Goal: Obtain resource: Download file/media

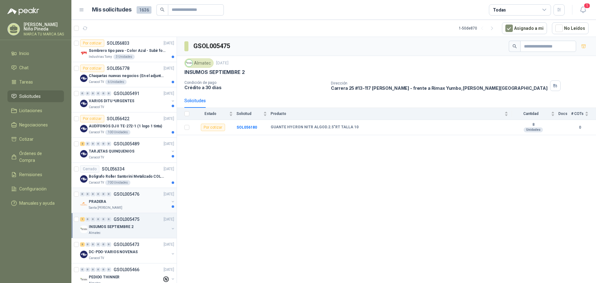
click at [157, 197] on div "0 0 0 0 0 0 GSOL005476 [DATE]" at bounding box center [127, 193] width 95 height 7
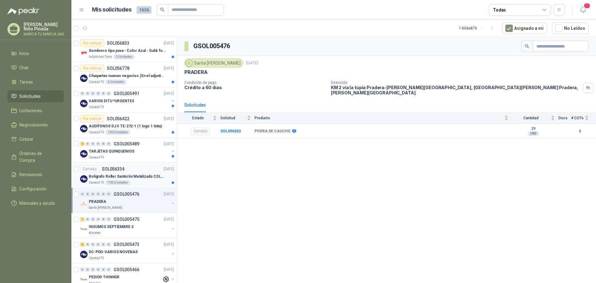
click at [134, 176] on p "Bolígrafo Roller Santorini Metalizado COLOR MORADO 1logo" at bounding box center [127, 176] width 77 height 6
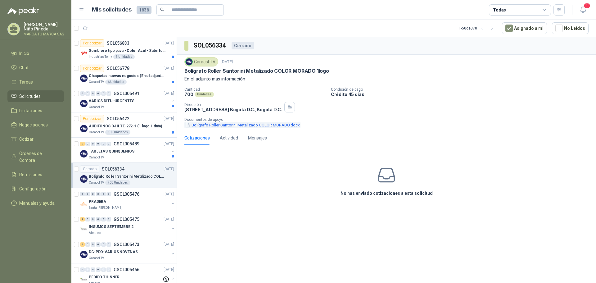
click at [250, 126] on button "Bolígrafo Roller Santorini Metalizado COLOR MORADO.docx" at bounding box center [242, 125] width 116 height 7
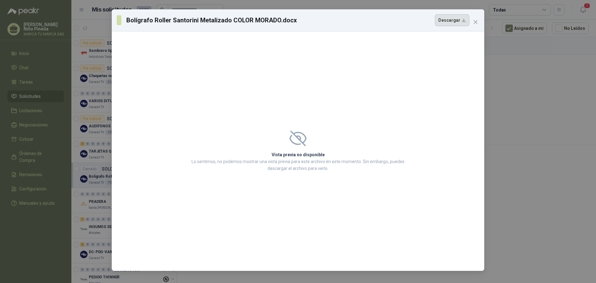
click at [452, 20] on button "Descargar" at bounding box center [452, 20] width 34 height 12
click at [477, 21] on icon "close" at bounding box center [475, 22] width 5 height 5
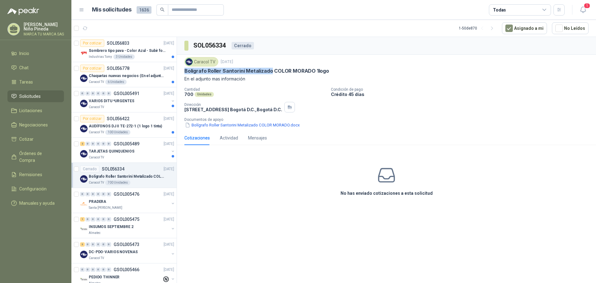
drag, startPoint x: 186, startPoint y: 70, endPoint x: 270, endPoint y: 69, distance: 83.8
click at [270, 69] on p "Bolígrafo Roller Santorini Metalizado COLOR MORADO 1logo" at bounding box center [256, 71] width 145 height 7
click at [133, 152] on div "TARJETAS QUINQUENIOS" at bounding box center [129, 150] width 80 height 7
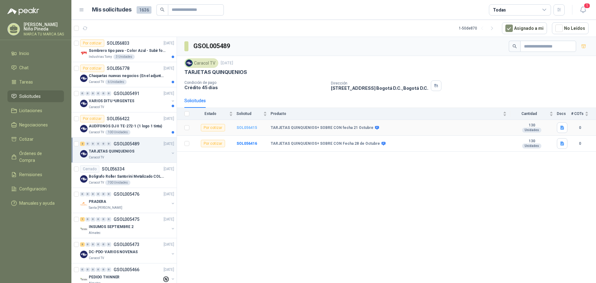
click at [248, 127] on b "SOL056415" at bounding box center [246, 127] width 20 height 4
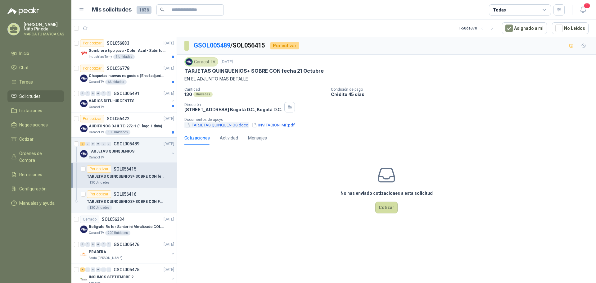
click at [228, 127] on button "TARJETAS QUINQUENIOS.docx" at bounding box center [216, 125] width 64 height 7
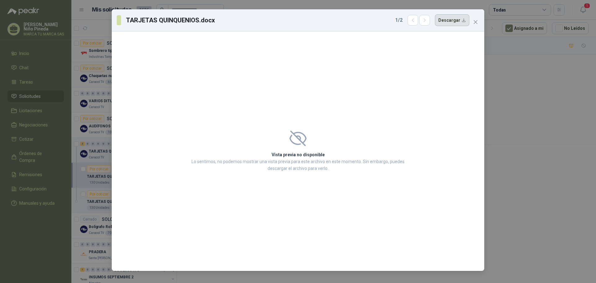
click at [453, 19] on button "Descargar" at bounding box center [452, 20] width 34 height 12
click at [427, 22] on icon "button" at bounding box center [424, 20] width 5 height 5
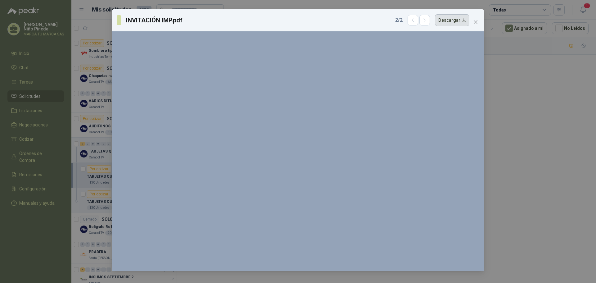
click at [448, 20] on button "Descargar" at bounding box center [452, 20] width 34 height 12
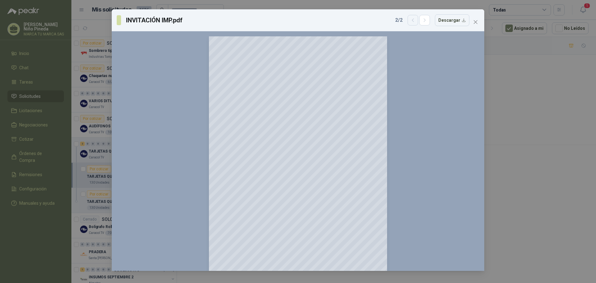
click at [411, 22] on button "button" at bounding box center [412, 20] width 11 height 11
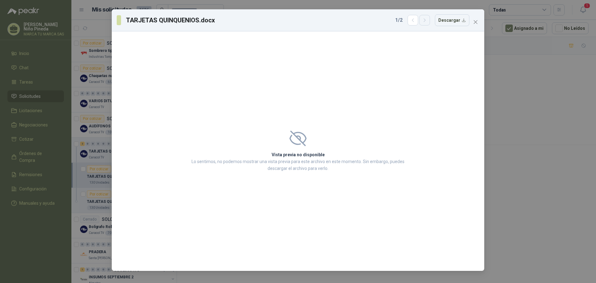
click at [426, 20] on icon "button" at bounding box center [424, 20] width 5 height 5
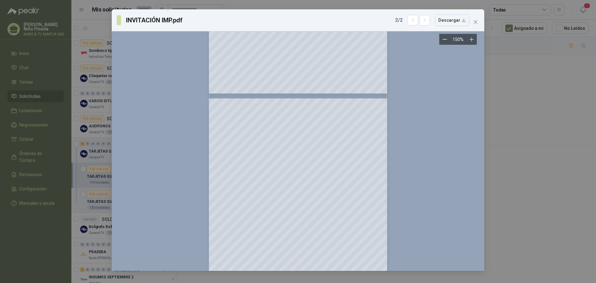
scroll to position [316, 0]
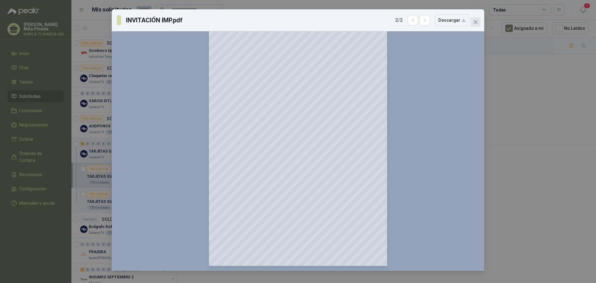
click at [475, 22] on icon "close" at bounding box center [475, 22] width 5 height 5
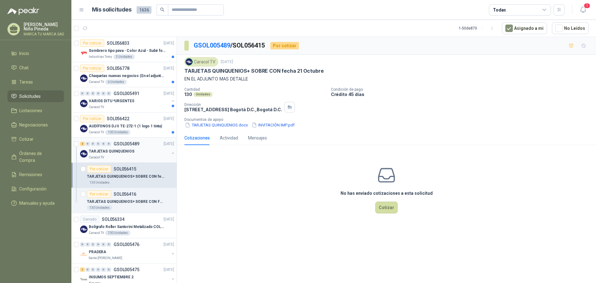
click at [130, 156] on div "Caracol TV" at bounding box center [129, 157] width 80 height 5
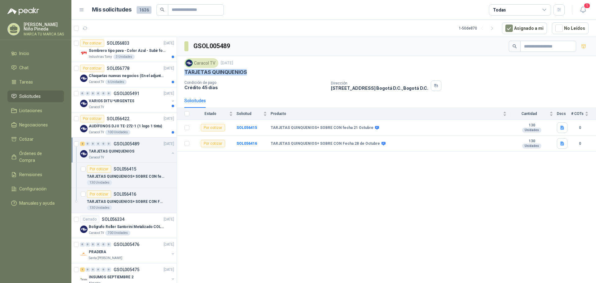
drag, startPoint x: 185, startPoint y: 73, endPoint x: 250, endPoint y: 70, distance: 65.5
click at [250, 70] on div "TARJETAS QUINQUENIOS" at bounding box center [386, 72] width 404 height 7
click at [130, 124] on p "AUDÍFONOS DJ II TE-272-1 (1 logo 1 tinta)" at bounding box center [125, 126] width 73 height 6
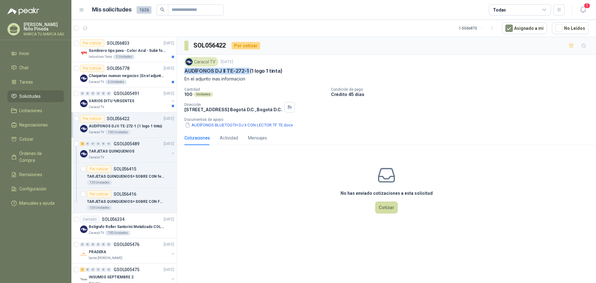
drag, startPoint x: 184, startPoint y: 71, endPoint x: 248, endPoint y: 70, distance: 64.5
click at [248, 70] on div "Caracol TV 17 sept, 2025 AUDÍFONOS DJ II TE-272-1 (1 logo 1 tinta) En el adjunt…" at bounding box center [386, 93] width 419 height 76
click at [133, 106] on div "Caracol TV" at bounding box center [129, 107] width 80 height 5
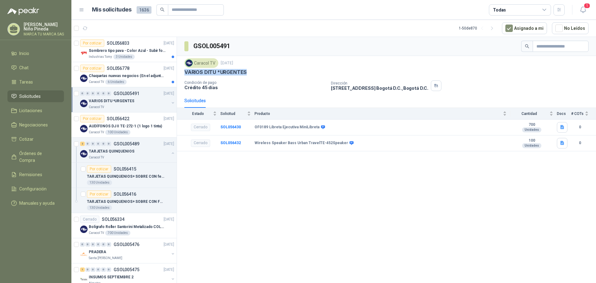
drag, startPoint x: 186, startPoint y: 73, endPoint x: 246, endPoint y: 76, distance: 60.6
click at [246, 76] on div "Caracol TV 17 sept, 2025 VARIOS DITU *URGENTES Condición de pago Crédito 45 día…" at bounding box center [386, 74] width 404 height 33
click at [139, 75] on p "Chaquetas nuevas negocios (En el adjunto mas informacion)" at bounding box center [127, 76] width 77 height 6
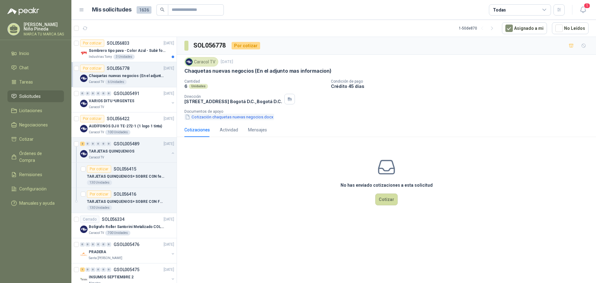
click at [261, 118] on button "Cotización chaquetas nuevas negocios.docx" at bounding box center [229, 117] width 90 height 7
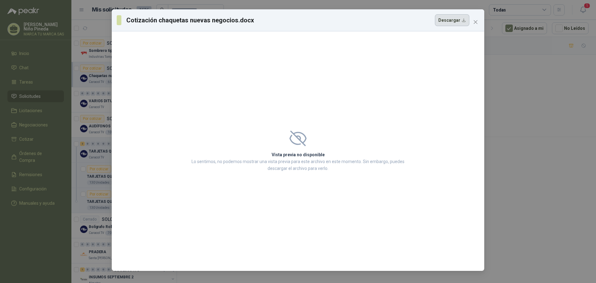
click at [458, 16] on button "Descargar" at bounding box center [452, 20] width 34 height 12
click at [476, 22] on icon "close" at bounding box center [475, 22] width 5 height 5
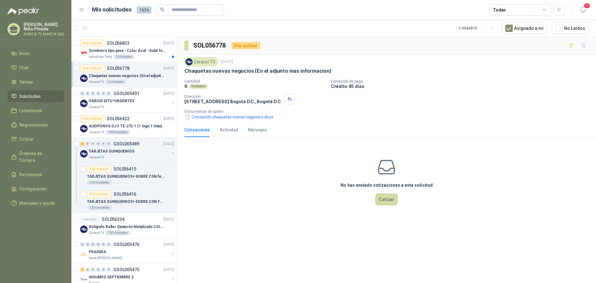
click at [373, 66] on div "Caracol TV 19 sept, 2025" at bounding box center [386, 61] width 404 height 9
click at [144, 51] on p "Sombrero tipo pava - Color Azul - Subir foto" at bounding box center [127, 51] width 77 height 6
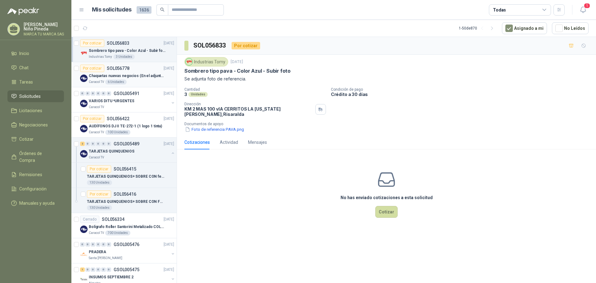
click at [137, 76] on p "Chaquetas nuevas negocios (En el adjunto mas informacion)" at bounding box center [127, 76] width 77 height 6
